Goal: Find specific page/section: Find specific page/section

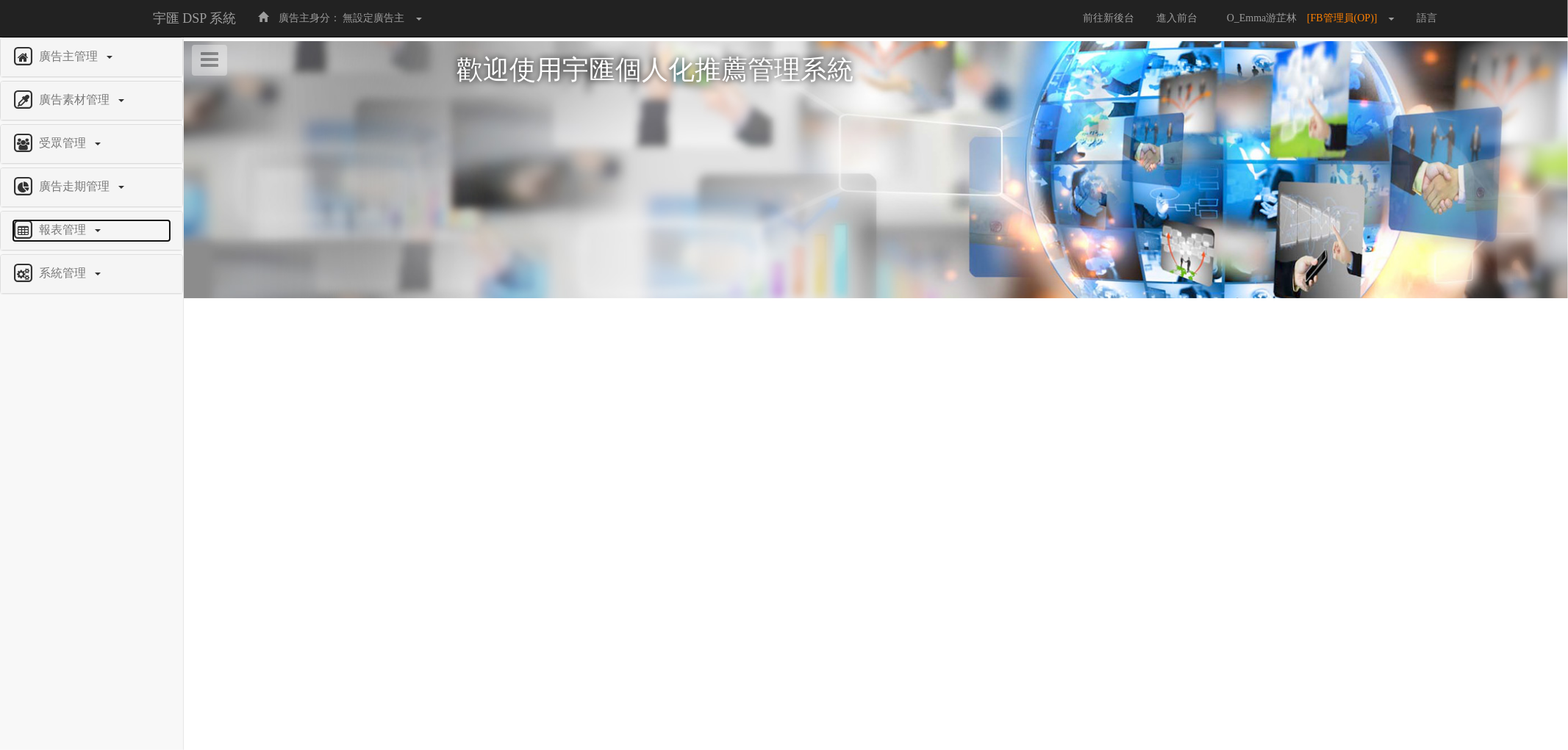
click at [54, 224] on span "報表管理" at bounding box center [64, 229] width 58 height 12
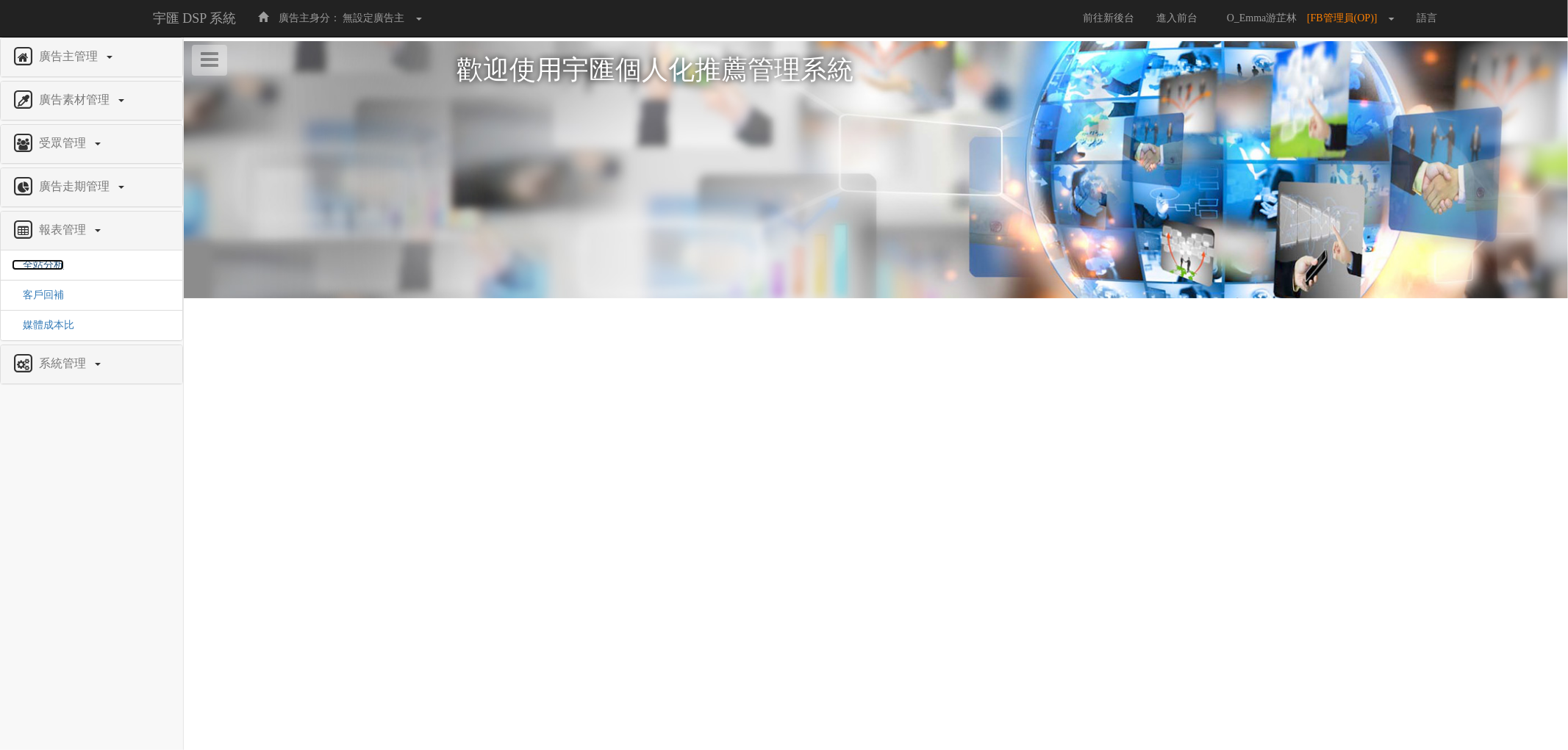
click at [48, 266] on span "全站分析" at bounding box center [37, 264] width 52 height 11
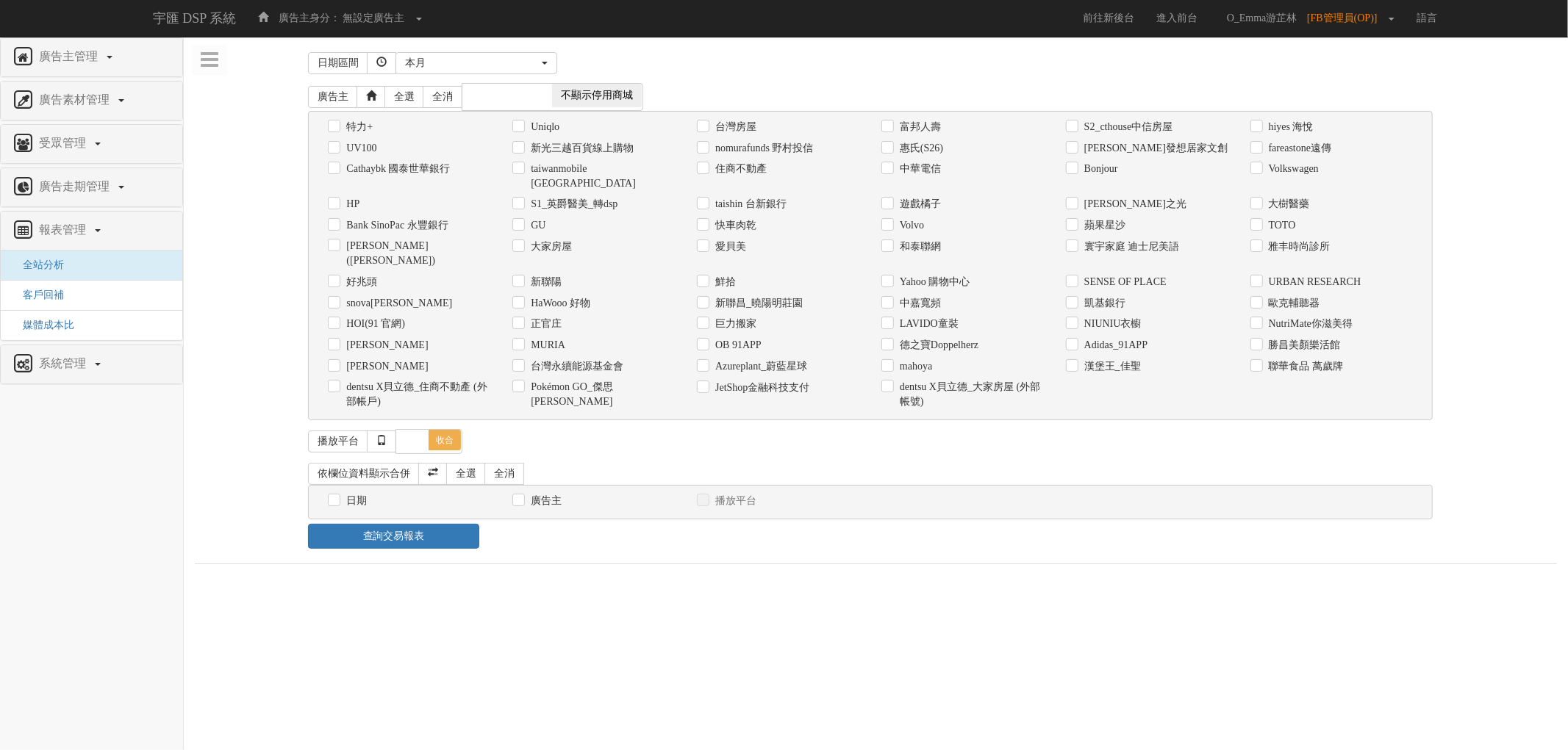
click at [1001, 67] on div "[DATE] 本[PERSON_NAME] 本月 上月 過去7天 過去14天 過去30天 指定日期 本月" at bounding box center [918, 63] width 1047 height 22
